Goal: Information Seeking & Learning: Learn about a topic

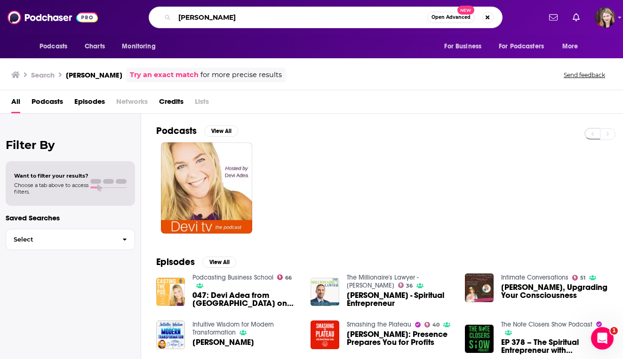
drag, startPoint x: 222, startPoint y: 18, endPoint x: 179, endPoint y: 17, distance: 42.8
click at [179, 17] on input "[PERSON_NAME]" at bounding box center [301, 17] width 253 height 15
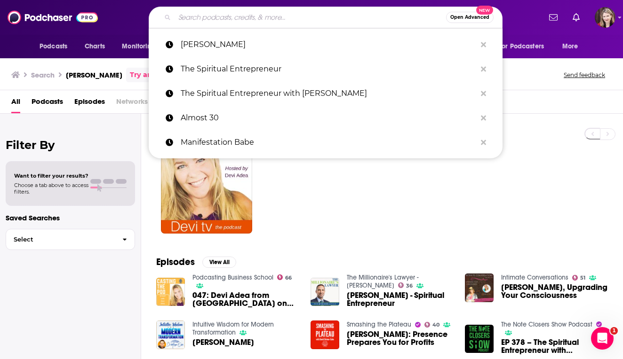
paste input "The Mindvalley Podcast with [PERSON_NAME]"
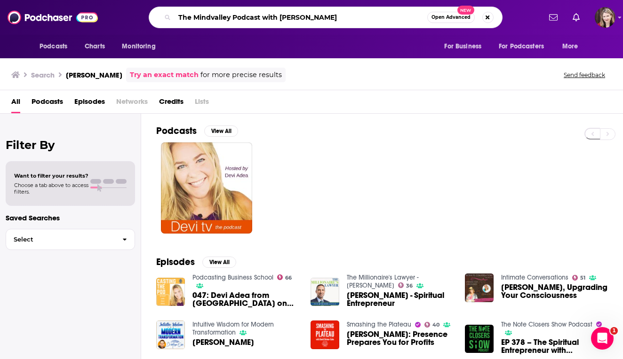
type input "The Mindvalley Podcast with [PERSON_NAME]"
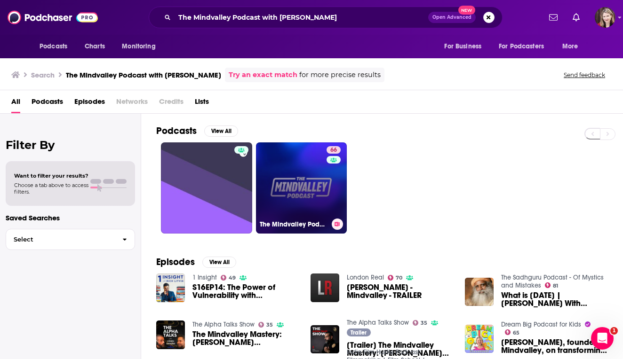
click at [294, 174] on link "66 The Mindvalley Podcast" at bounding box center [301, 188] width 91 height 91
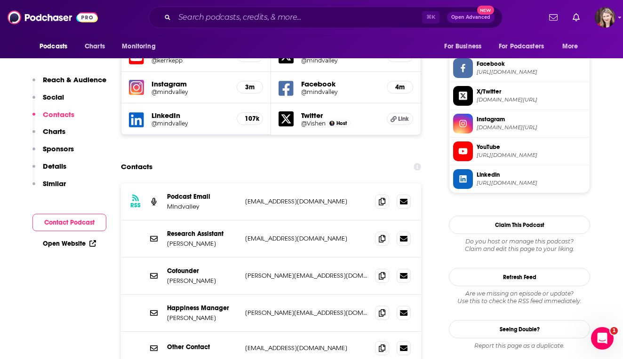
scroll to position [799, 0]
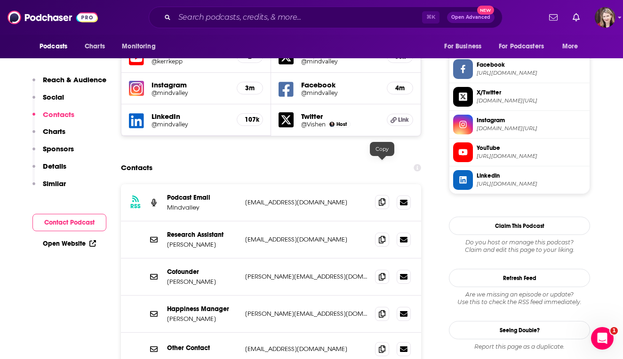
click at [380, 199] on icon at bounding box center [382, 203] width 7 height 8
click at [383, 310] on icon at bounding box center [382, 314] width 7 height 8
click at [207, 17] on input "Search podcasts, credits, & more..." at bounding box center [298, 17] width 247 height 15
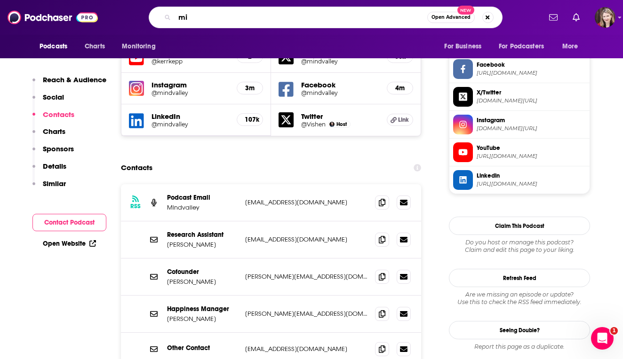
type input "m"
type input "[PERSON_NAME]"
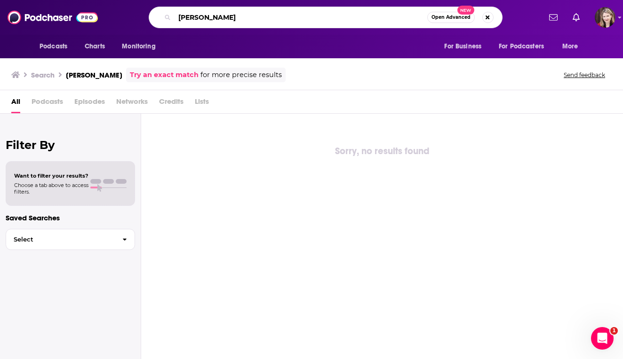
drag, startPoint x: 238, startPoint y: 18, endPoint x: 160, endPoint y: 17, distance: 77.6
click at [160, 17] on div "[PERSON_NAME] byleck Open Advanced New" at bounding box center [326, 18] width 354 height 22
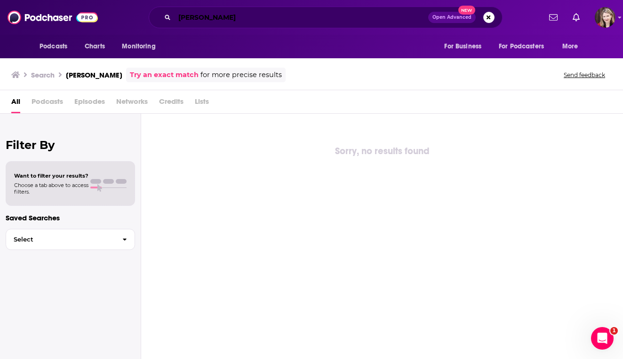
click at [234, 19] on input "[PERSON_NAME]" at bounding box center [302, 17] width 254 height 15
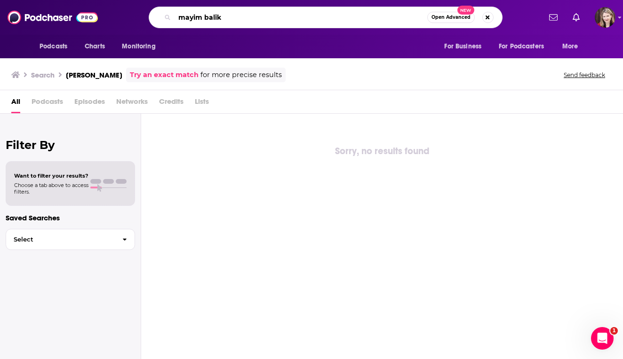
type input "mayim balik"
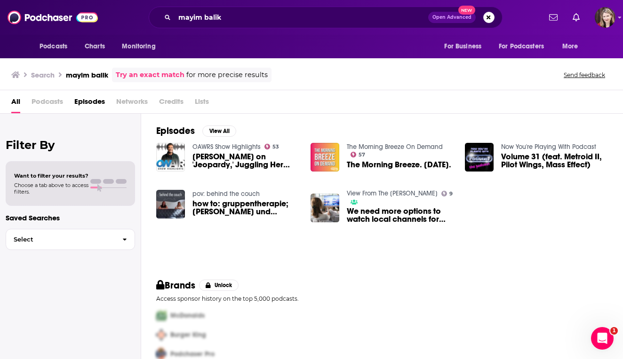
click at [42, 102] on span "Podcasts" at bounding box center [48, 103] width 32 height 19
click at [18, 102] on span "All" at bounding box center [15, 103] width 9 height 19
click at [211, 157] on span "[PERSON_NAME] on 'Jeopardy,' Juggling Her Schedule and the Reality of Being a W…" at bounding box center [245, 161] width 107 height 16
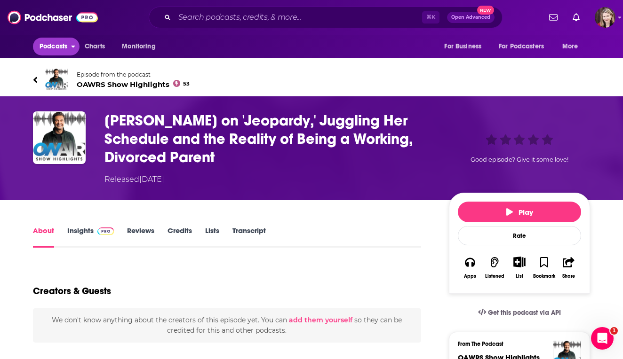
click at [56, 49] on span "Podcasts" at bounding box center [54, 46] width 28 height 13
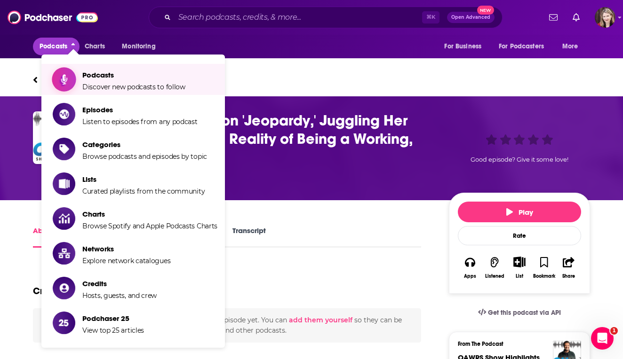
click at [97, 85] on span "Discover new podcasts to follow" at bounding box center [133, 87] width 103 height 8
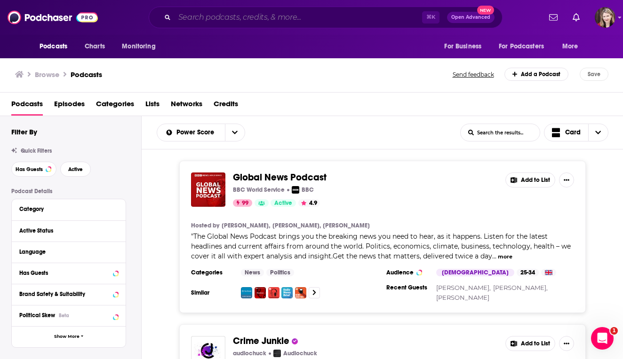
click at [200, 17] on input "Search podcasts, credits, & more..." at bounding box center [298, 17] width 247 height 15
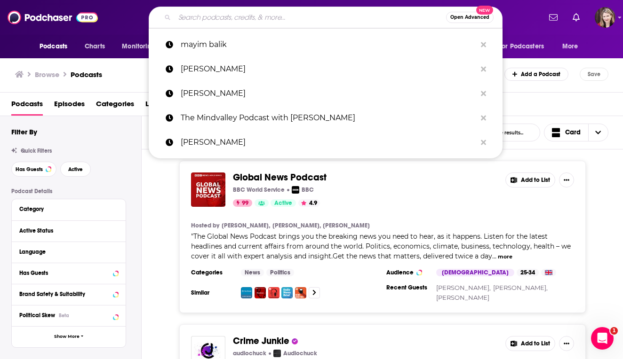
click at [187, 18] on input "Search podcasts, credits, & more..." at bounding box center [310, 17] width 271 height 15
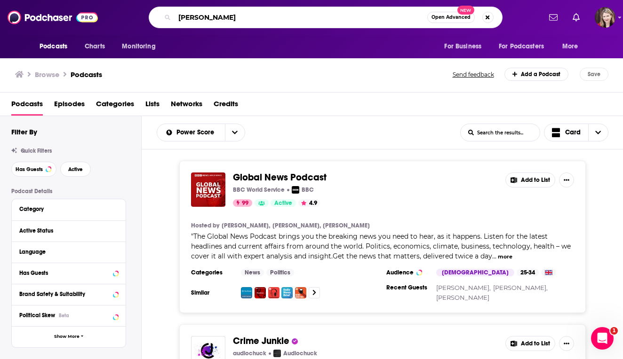
type input "[PERSON_NAME]"
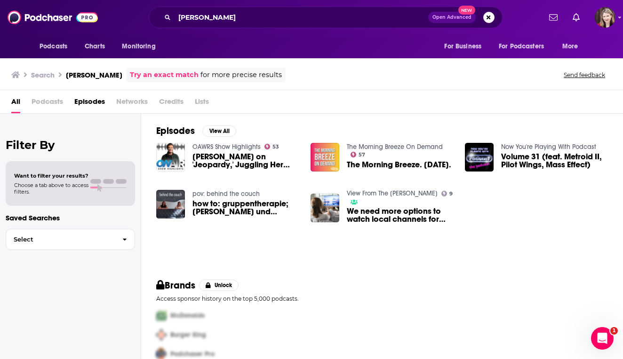
click at [83, 76] on h3 "[PERSON_NAME]" at bounding box center [94, 75] width 56 height 9
click at [78, 78] on h3 "[PERSON_NAME]" at bounding box center [94, 75] width 56 height 9
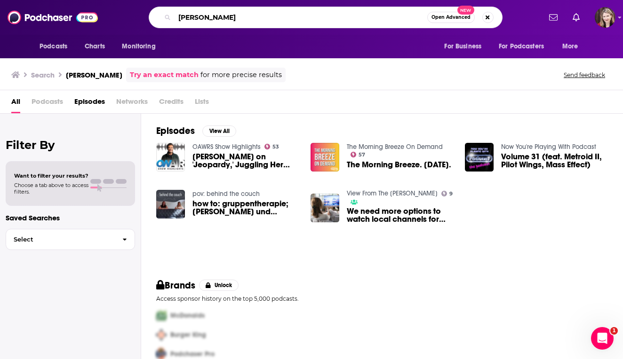
click at [176, 17] on input "[PERSON_NAME]" at bounding box center [301, 17] width 253 height 15
type input "The Breakdown With [PERSON_NAME]"
